Goal: Transaction & Acquisition: Purchase product/service

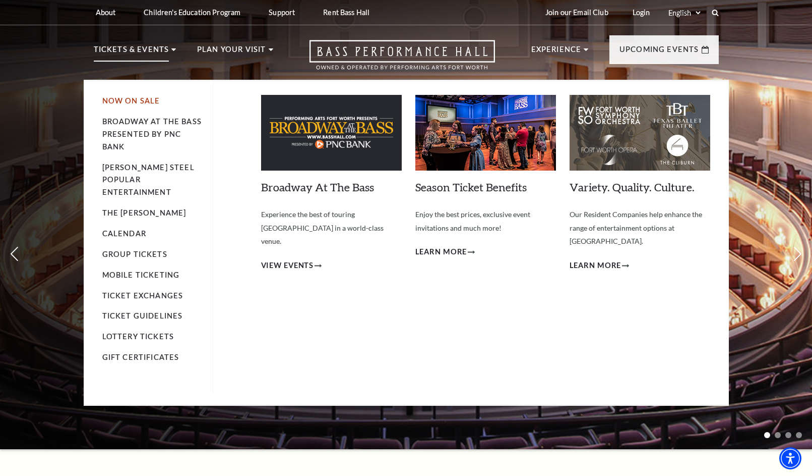
click at [139, 100] on link "Now On Sale" at bounding box center [131, 100] width 58 height 9
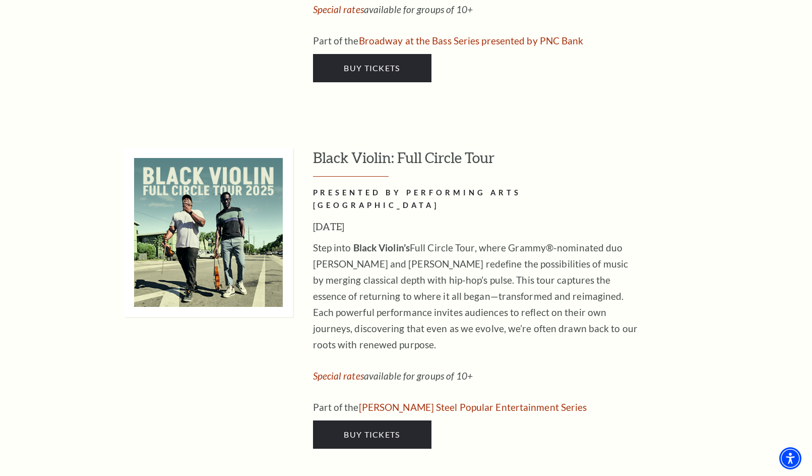
scroll to position [2673, 0]
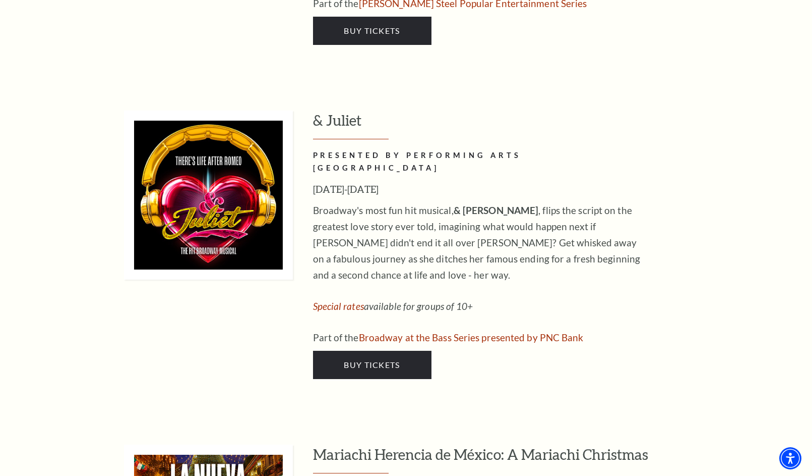
drag, startPoint x: 766, startPoint y: 149, endPoint x: 747, endPoint y: 145, distance: 19.7
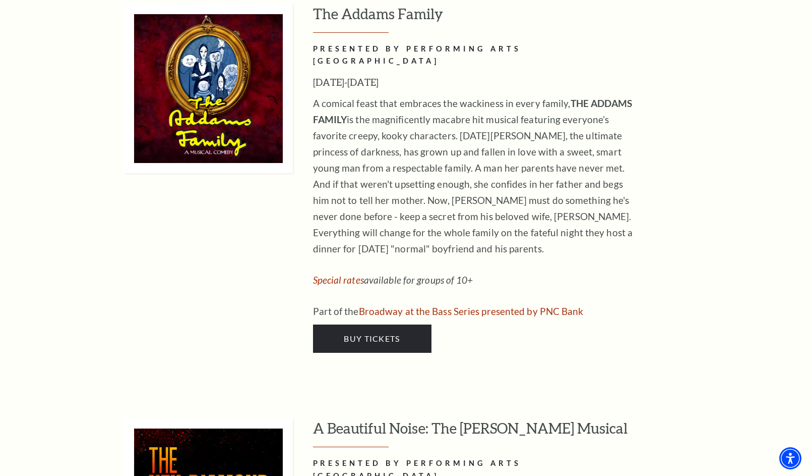
scroll to position [1614, 0]
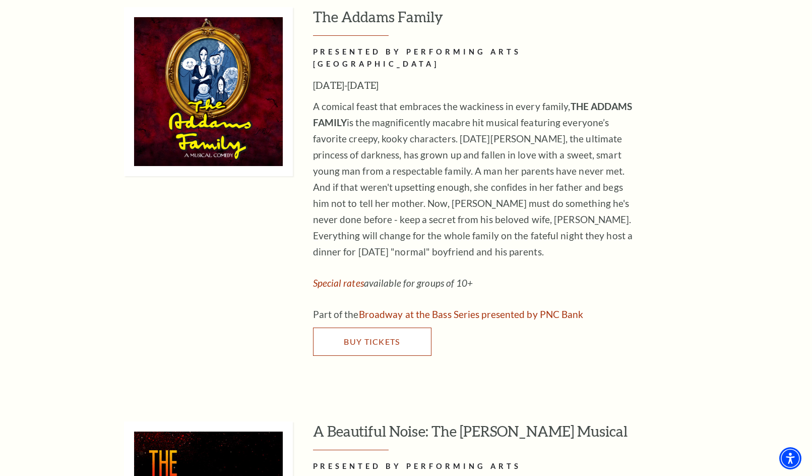
click at [379, 336] on span "Buy Tickets" at bounding box center [372, 341] width 56 height 10
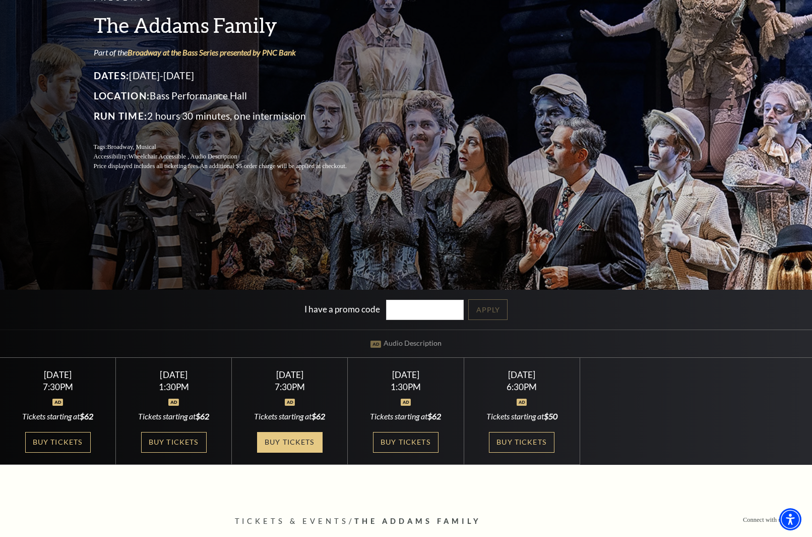
scroll to position [151, 0]
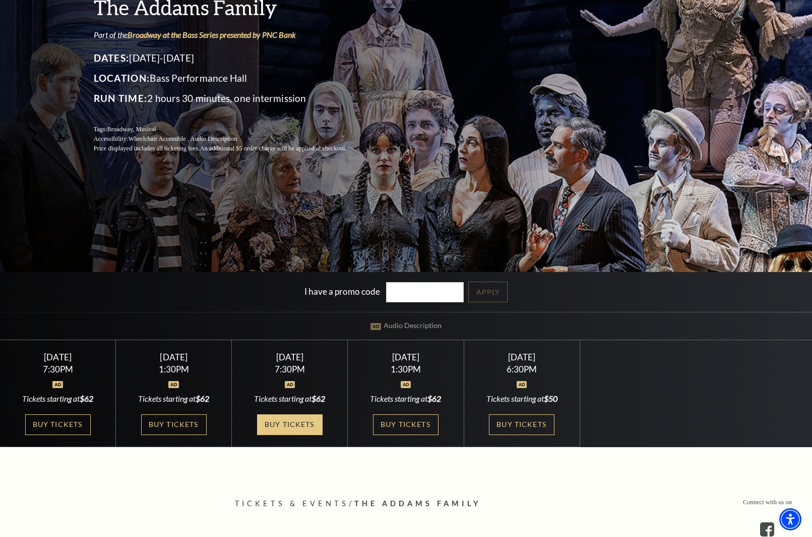
click at [302, 431] on link "Buy Tickets" at bounding box center [290, 424] width 66 height 21
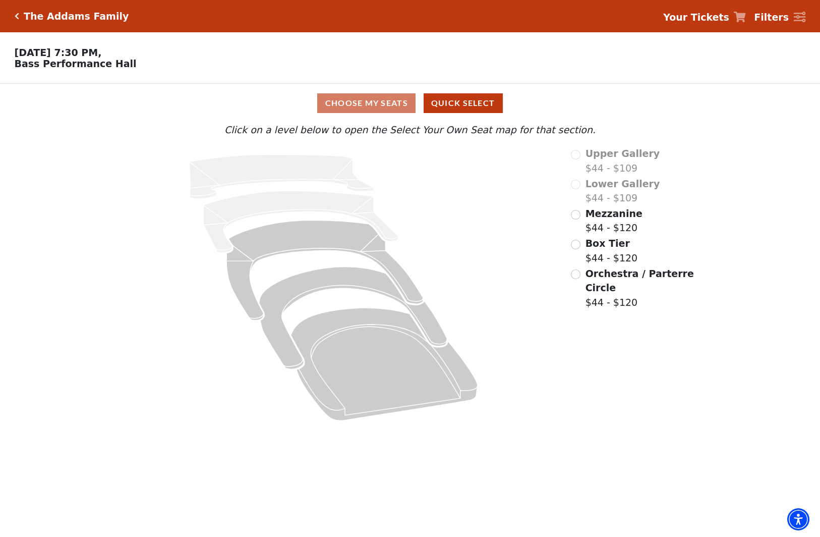
click at [579, 227] on div "Mezzanine $44 - $120" at bounding box center [633, 220] width 125 height 29
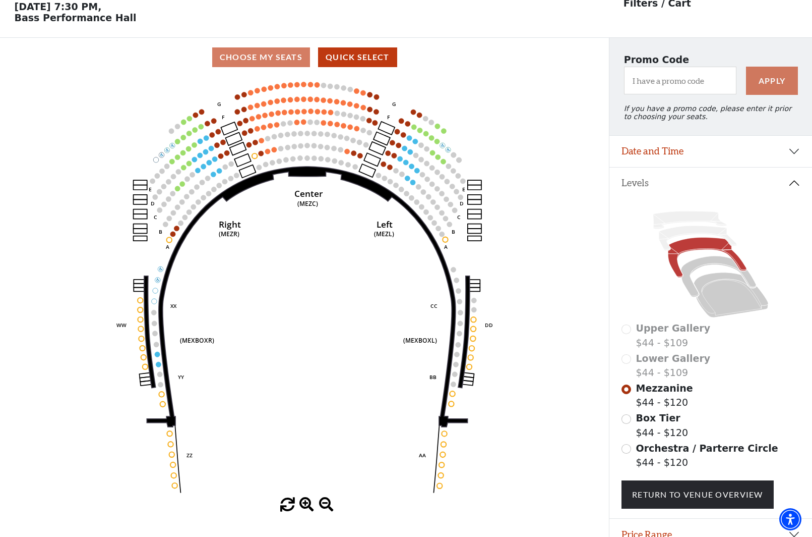
scroll to position [47, 0]
